Goal: Task Accomplishment & Management: Complete application form

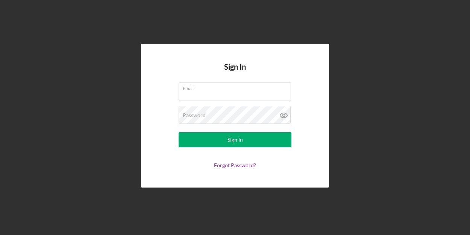
type input "[PERSON_NAME][EMAIL_ADDRESS][DOMAIN_NAME]"
click at [179, 132] on button "Sign In" at bounding box center [235, 139] width 113 height 15
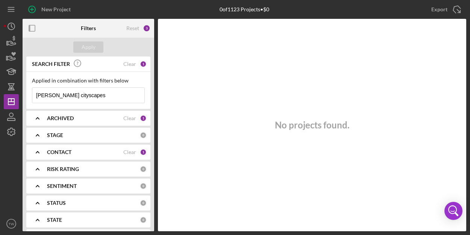
click at [95, 99] on input "[PERSON_NAME] cityscapes" at bounding box center [88, 95] width 112 height 15
type input "r"
type input "luxurious"
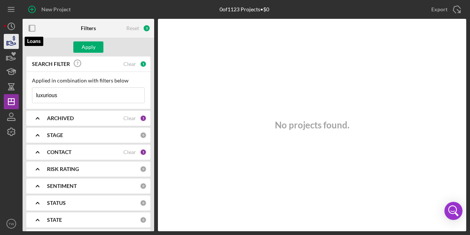
click at [12, 42] on icon "button" at bounding box center [12, 43] width 8 height 4
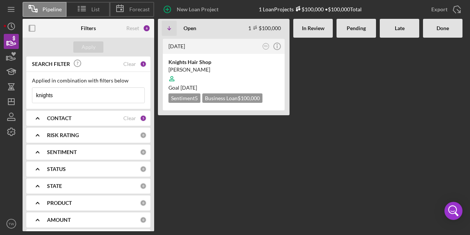
click at [80, 97] on input "knights" at bounding box center [88, 95] width 112 height 15
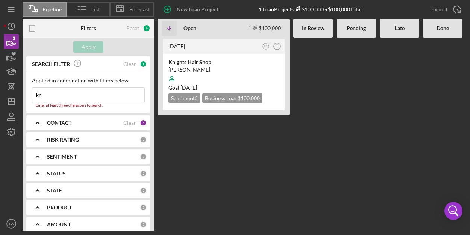
type input "k"
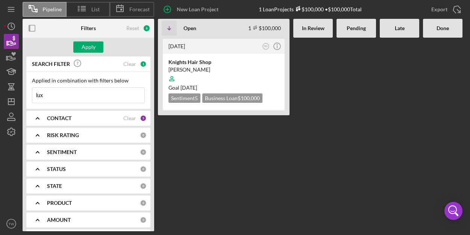
type input "luxurious"
click at [89, 45] on div "Apply" at bounding box center [89, 46] width 14 height 11
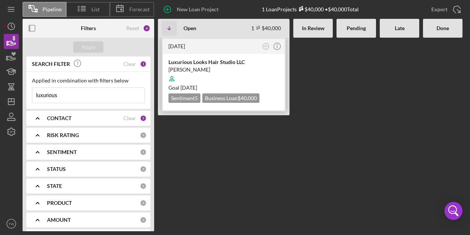
click at [213, 69] on div "[PERSON_NAME]" at bounding box center [223, 70] width 111 height 8
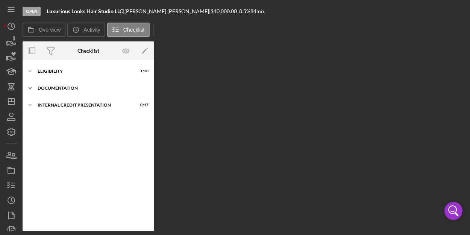
click at [50, 88] on div "documentation" at bounding box center [91, 88] width 107 height 5
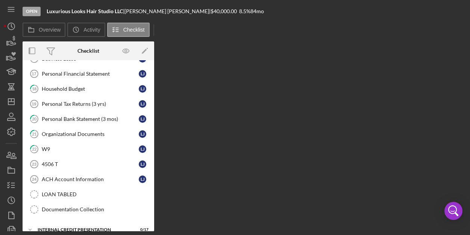
scroll to position [141, 0]
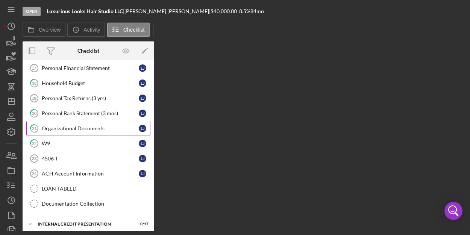
click at [99, 125] on div "Organizational Documents" at bounding box center [90, 128] width 97 height 6
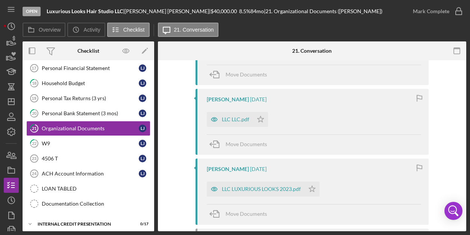
scroll to position [189, 0]
click at [234, 118] on div "LLC LLC.pdf" at bounding box center [235, 119] width 27 height 6
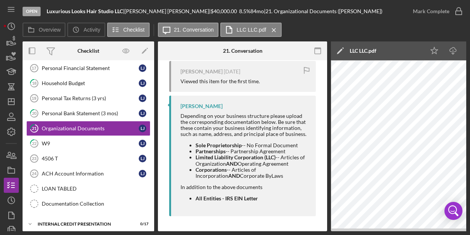
scroll to position [350, 0]
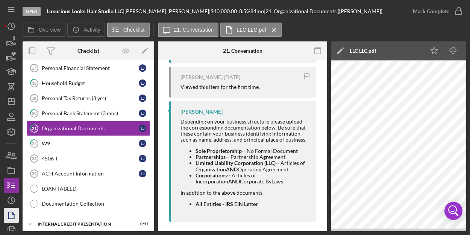
click at [12, 213] on icon "button" at bounding box center [13, 213] width 2 height 2
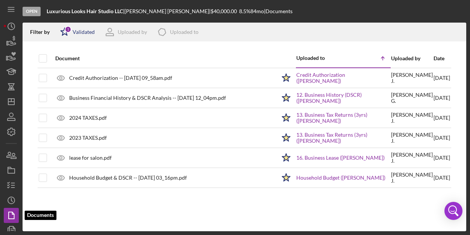
click at [76, 34] on div "Validated" at bounding box center [84, 32] width 22 height 6
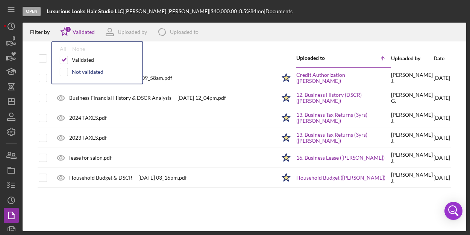
click at [86, 74] on div "Not validated" at bounding box center [88, 72] width 32 height 6
checkbox input "true"
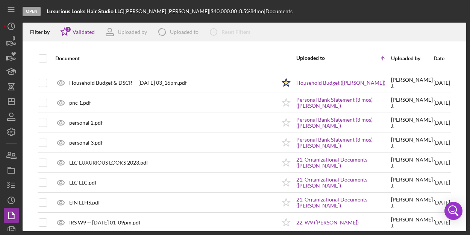
scroll to position [379, 0]
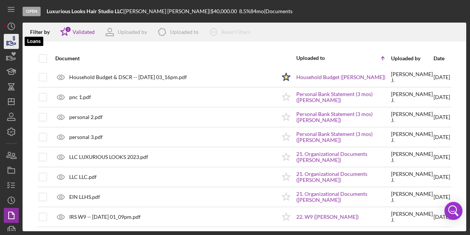
click at [10, 44] on icon "button" at bounding box center [11, 41] width 19 height 19
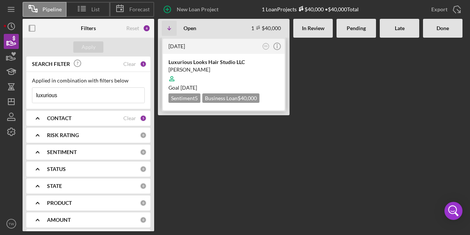
click at [203, 70] on div "[PERSON_NAME]" at bounding box center [223, 70] width 111 height 8
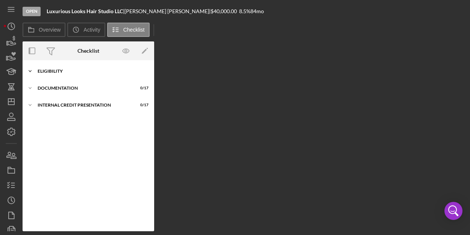
click at [58, 72] on div "Eligibility" at bounding box center [91, 71] width 107 height 5
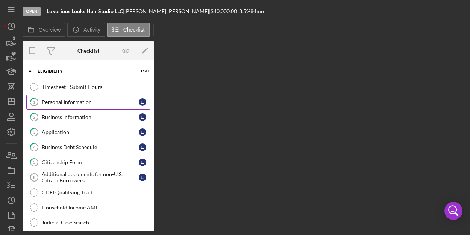
click at [79, 100] on div "Personal Information" at bounding box center [90, 102] width 97 height 6
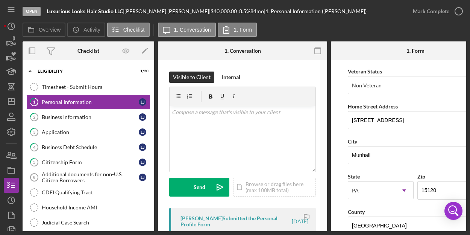
scroll to position [103, 0]
click at [71, 119] on link "2 Business Information [PERSON_NAME]" at bounding box center [88, 116] width 124 height 15
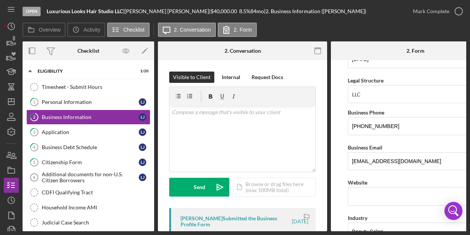
scroll to position [94, 0]
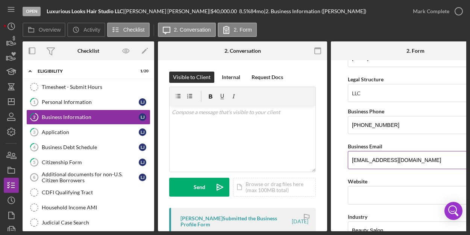
click at [391, 158] on input "[EMAIL_ADDRESS][DOMAIN_NAME]" at bounding box center [415, 160] width 135 height 18
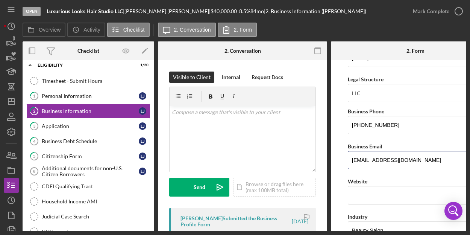
scroll to position [6, 0]
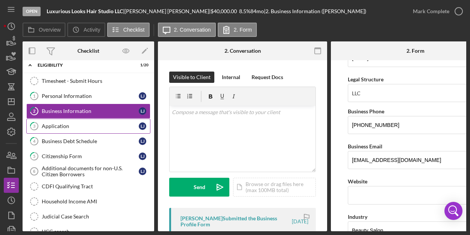
click at [75, 123] on div "Application" at bounding box center [90, 126] width 97 height 6
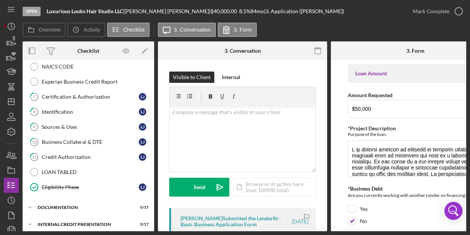
scroll to position [188, 0]
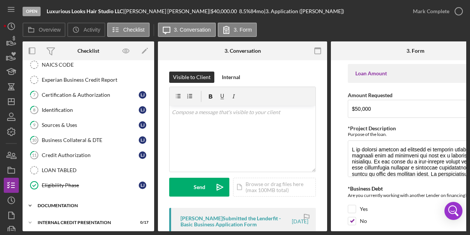
click at [71, 202] on div "Icon/Expander documentation 0 / 17" at bounding box center [89, 205] width 132 height 15
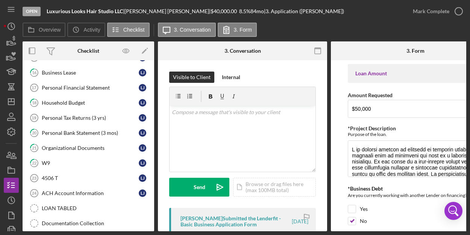
scroll to position [427, 0]
click at [98, 189] on div "ACH Account Information" at bounding box center [90, 192] width 97 height 6
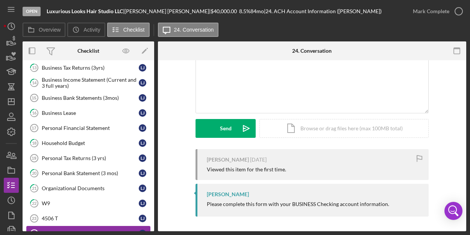
scroll to position [386, 0]
